Goal: Find specific page/section: Find specific page/section

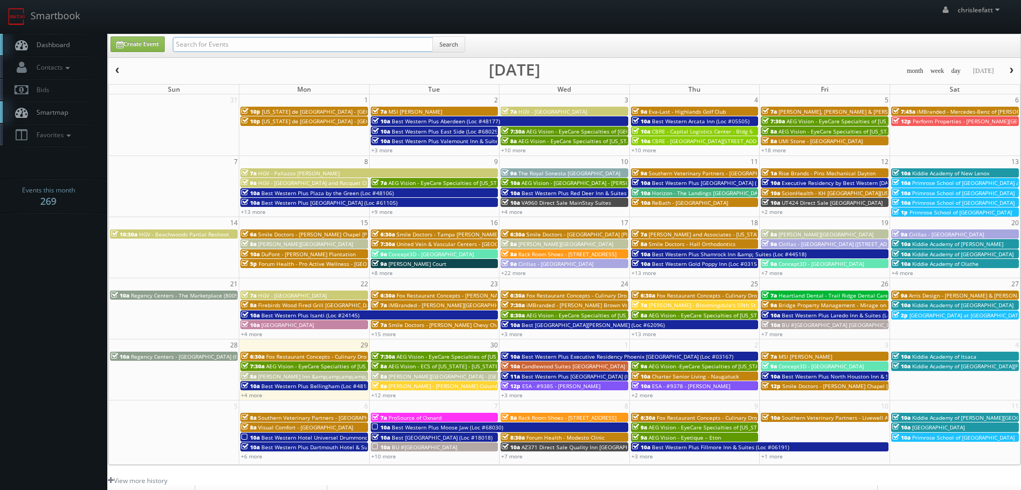
click at [272, 45] on input "text" at bounding box center [303, 44] width 260 height 15
type input "fl087"
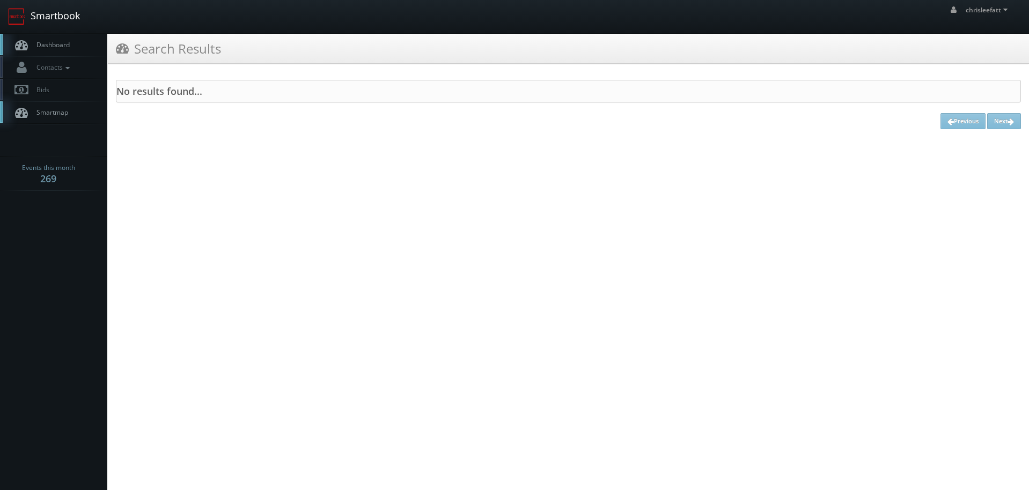
click at [62, 6] on link "Smartbook" at bounding box center [44, 16] width 88 height 33
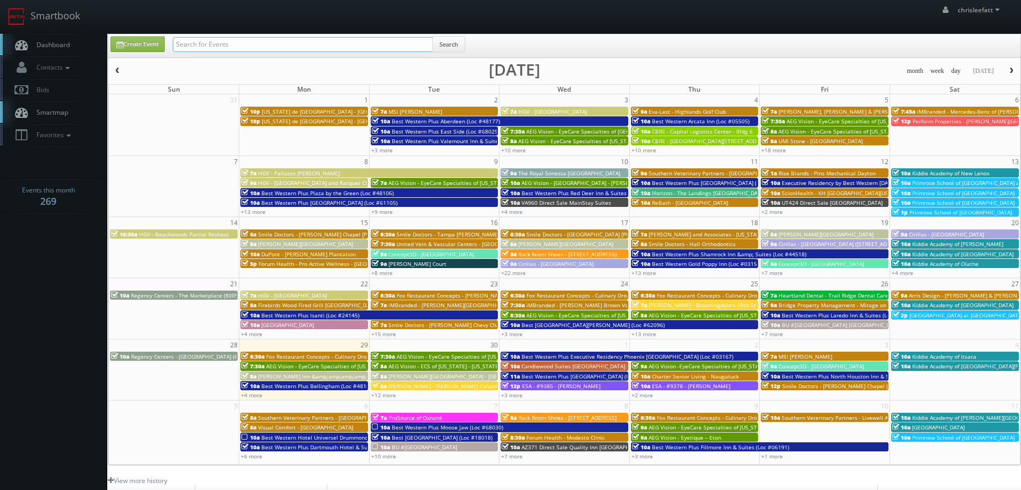
click at [299, 46] on input "text" at bounding box center [303, 44] width 260 height 15
type input "fl087"
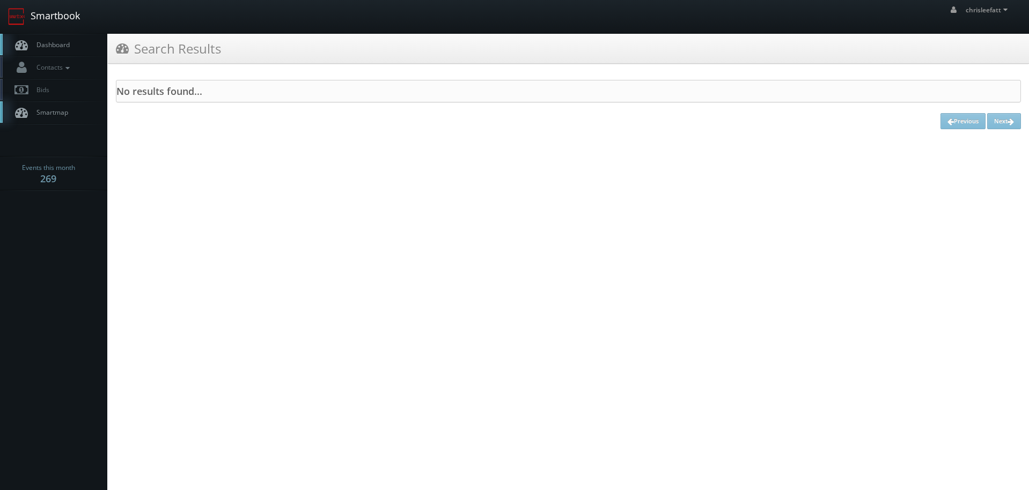
click at [35, 16] on link "Smartbook" at bounding box center [44, 16] width 88 height 33
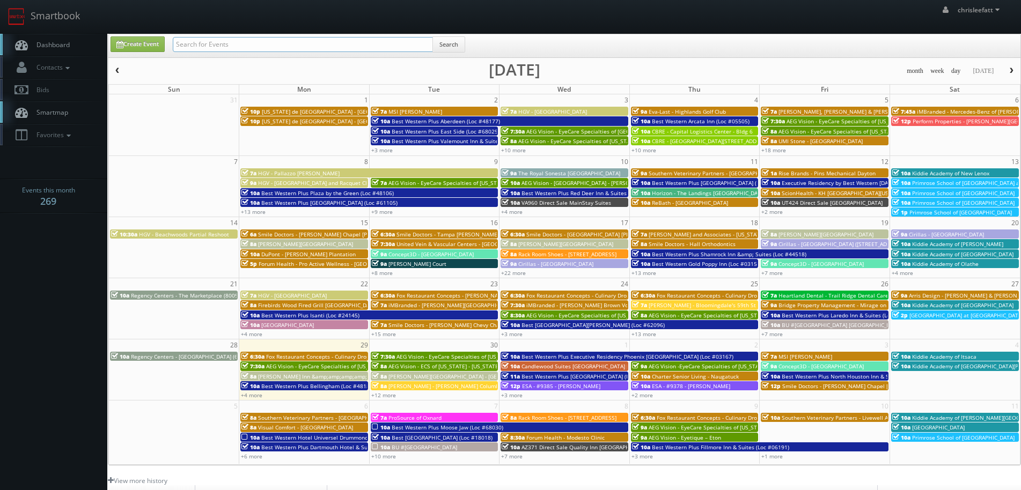
click at [203, 50] on input "text" at bounding box center [303, 44] width 260 height 15
type input "FL087"
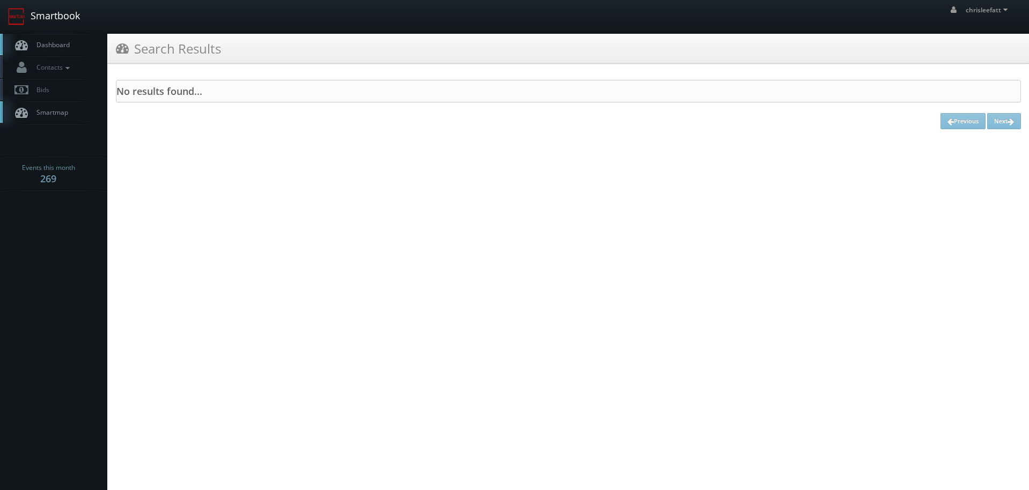
click at [60, 19] on link "Smartbook" at bounding box center [44, 16] width 88 height 33
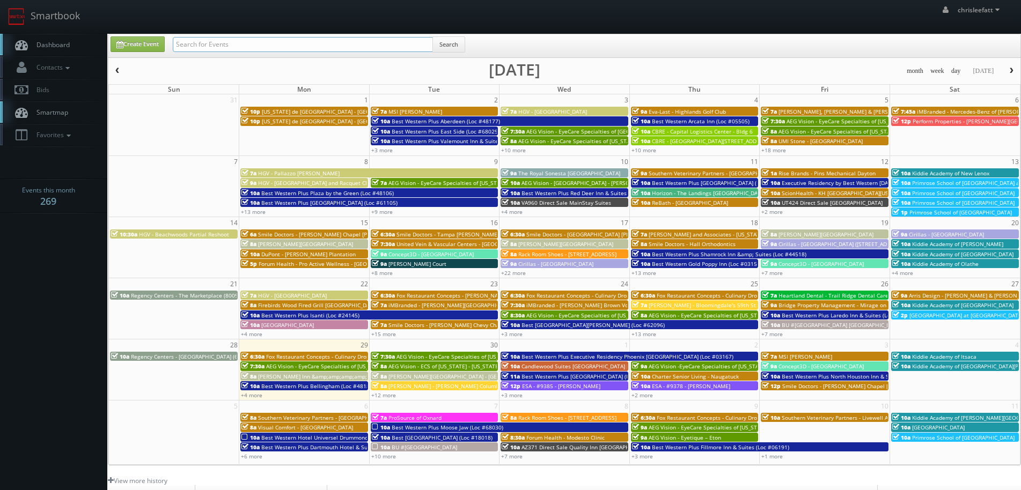
click at [189, 49] on input "text" at bounding box center [303, 44] width 260 height 15
click at [272, 41] on input "text" at bounding box center [303, 44] width 260 height 15
type input "usf"
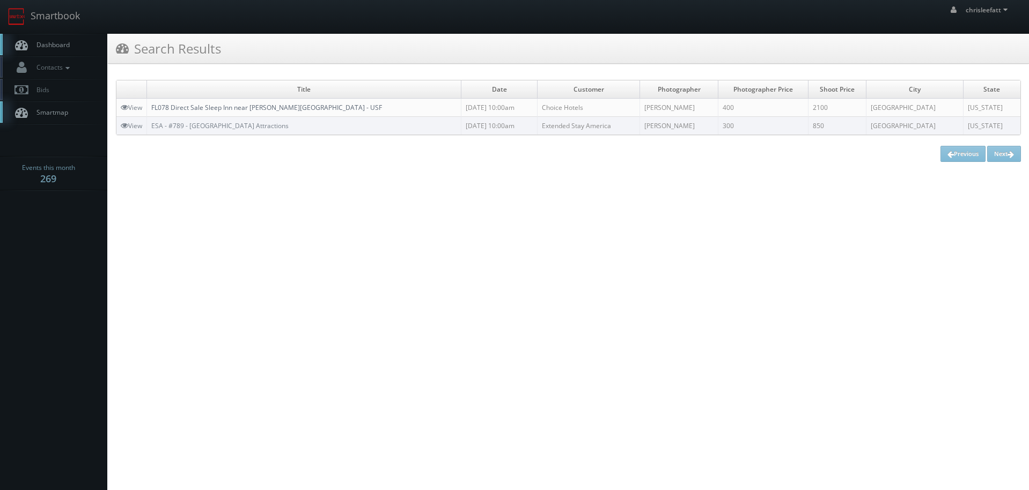
click at [224, 107] on link "FL078 Direct Sale Sleep Inn near [PERSON_NAME][GEOGRAPHIC_DATA] - USF" at bounding box center [266, 107] width 231 height 9
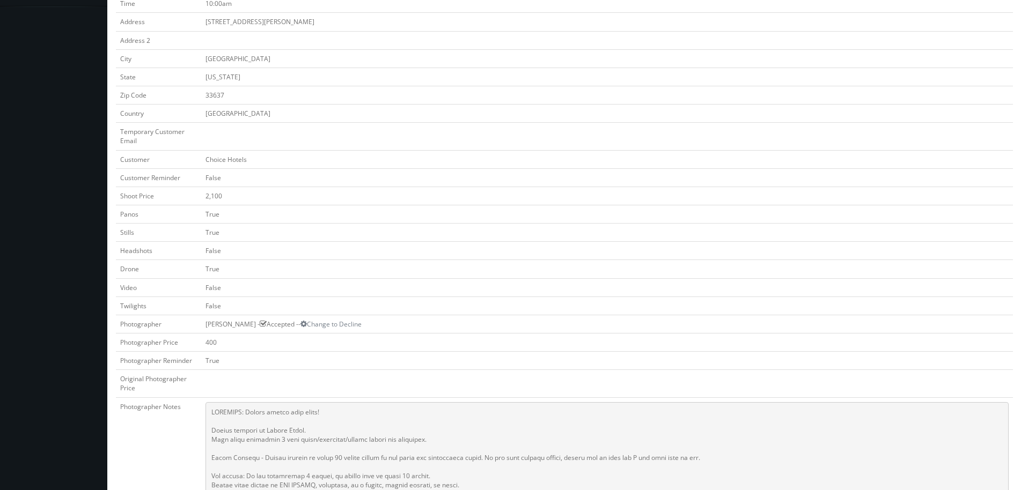
scroll to position [268, 0]
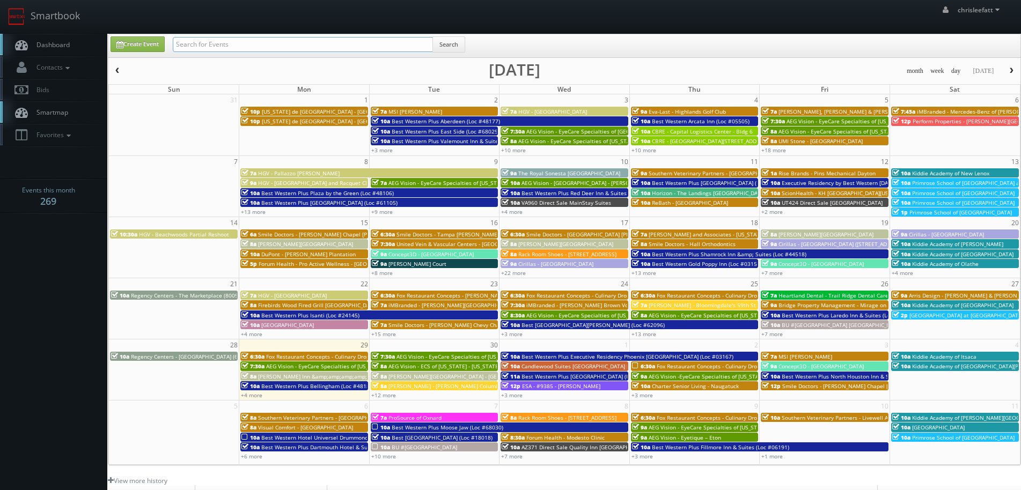
click at [380, 48] on input "text" at bounding box center [303, 44] width 260 height 15
type input "61082"
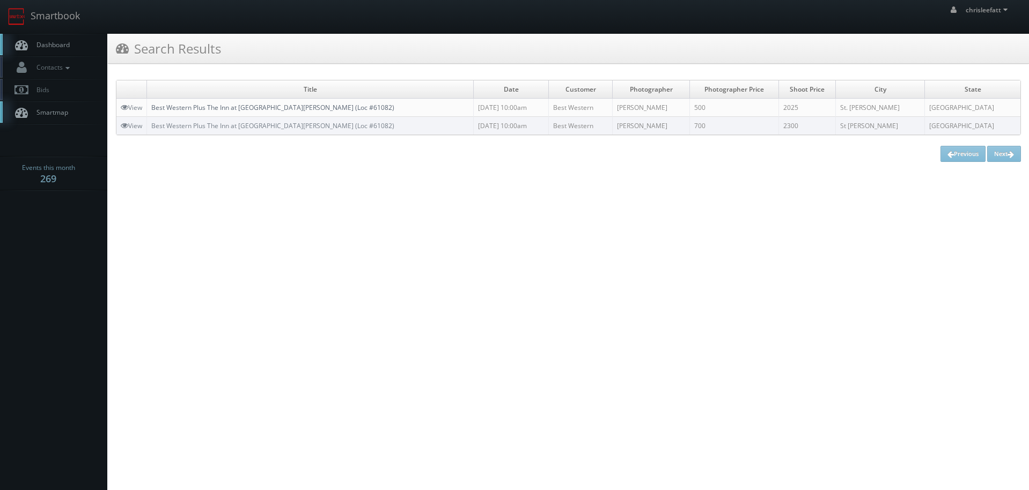
click at [274, 108] on link "Best Western Plus The Inn at [GEOGRAPHIC_DATA][PERSON_NAME] (Loc #61082)" at bounding box center [272, 107] width 243 height 9
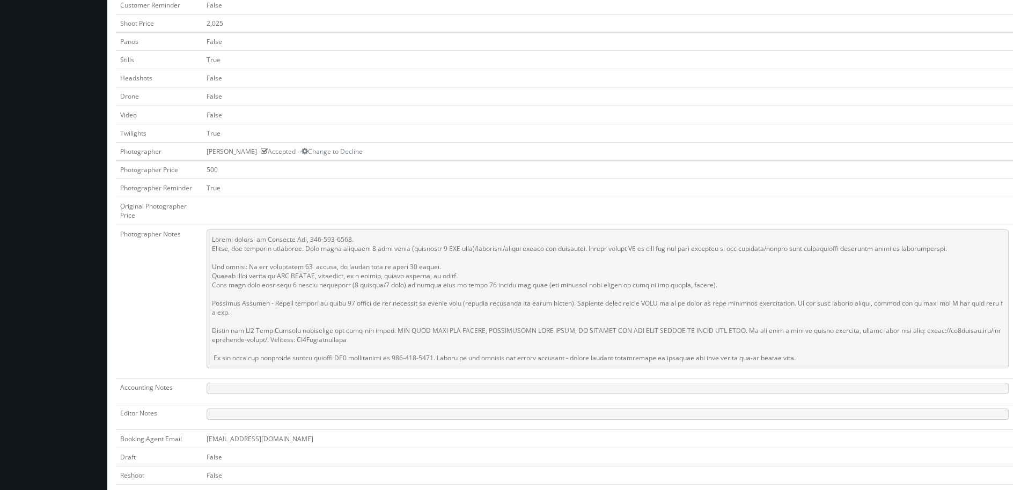
scroll to position [376, 0]
